Goal: Navigation & Orientation: Go to known website

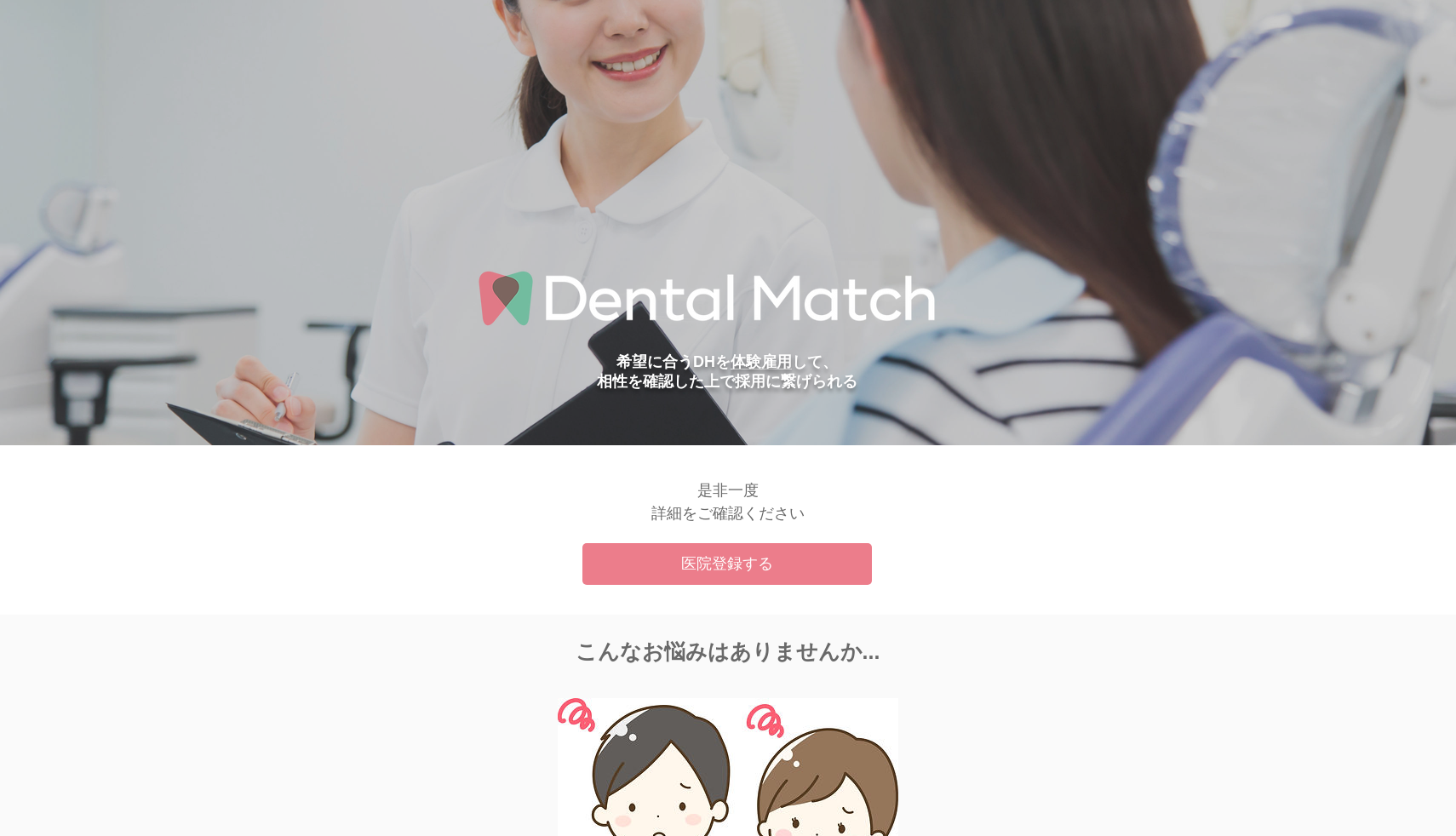
click at [554, 309] on img "main content" at bounding box center [743, 298] width 429 height 75
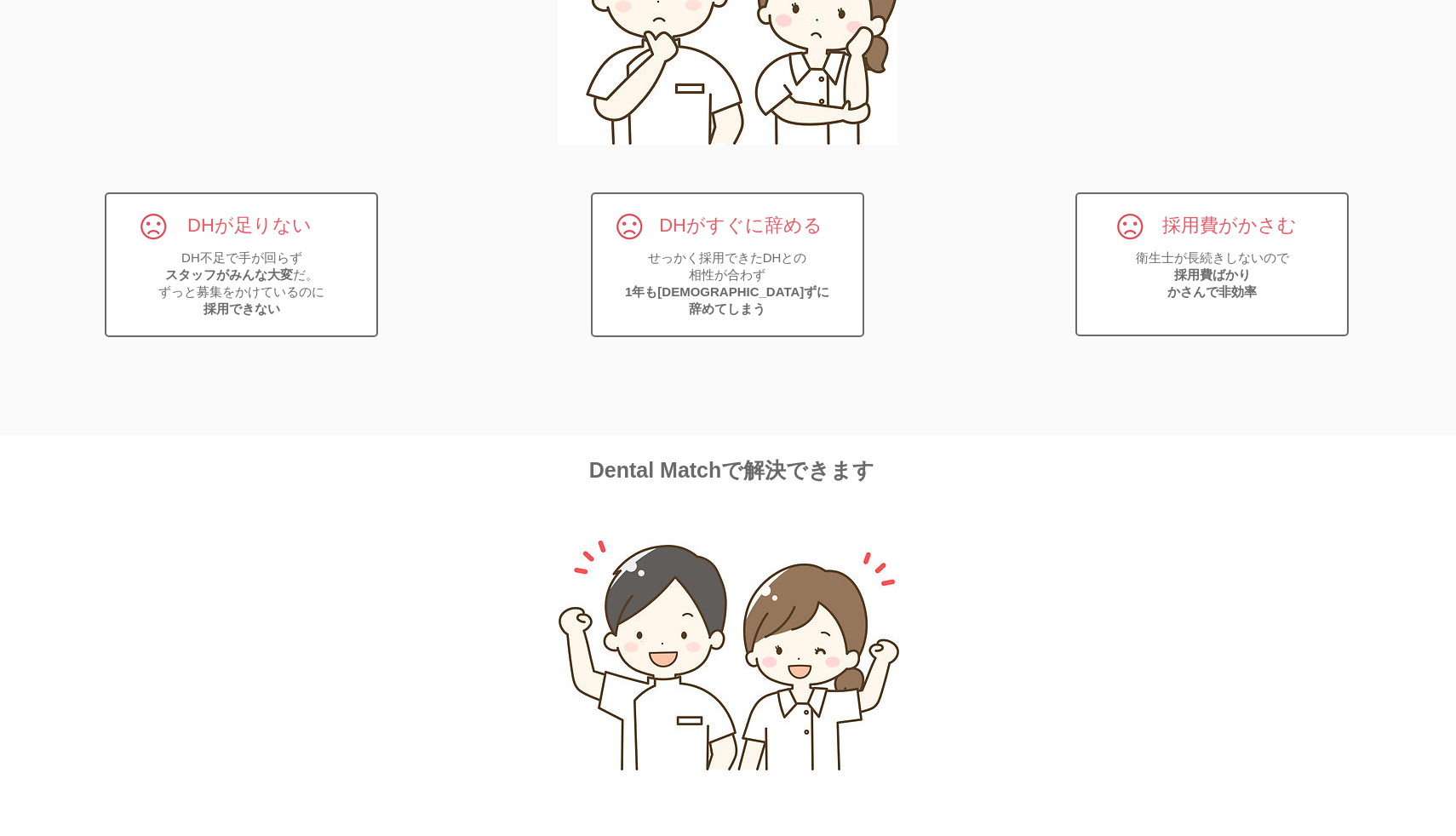
scroll to position [974, 0]
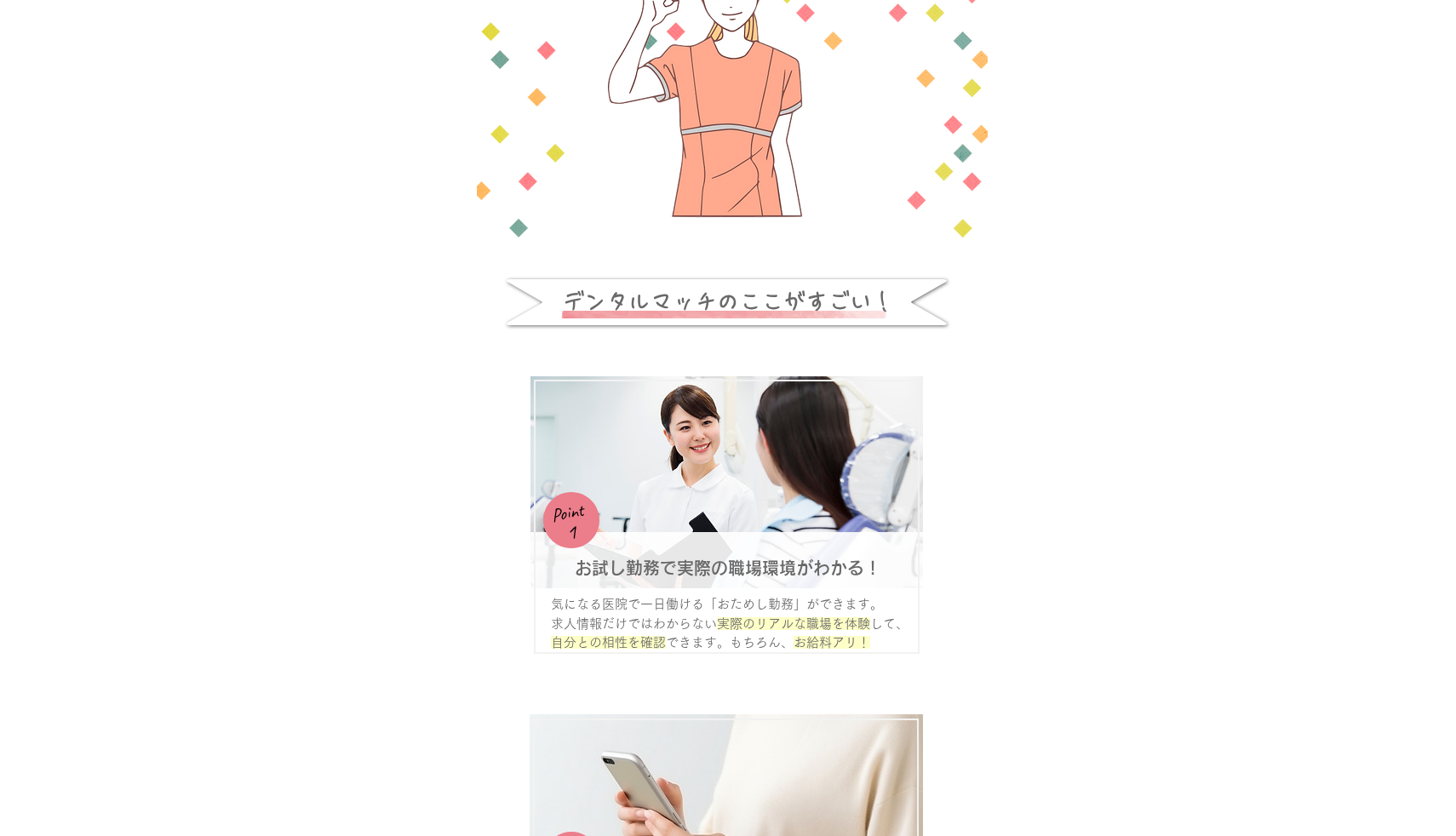
scroll to position [1428, 0]
